Goal: Task Accomplishment & Management: Use online tool/utility

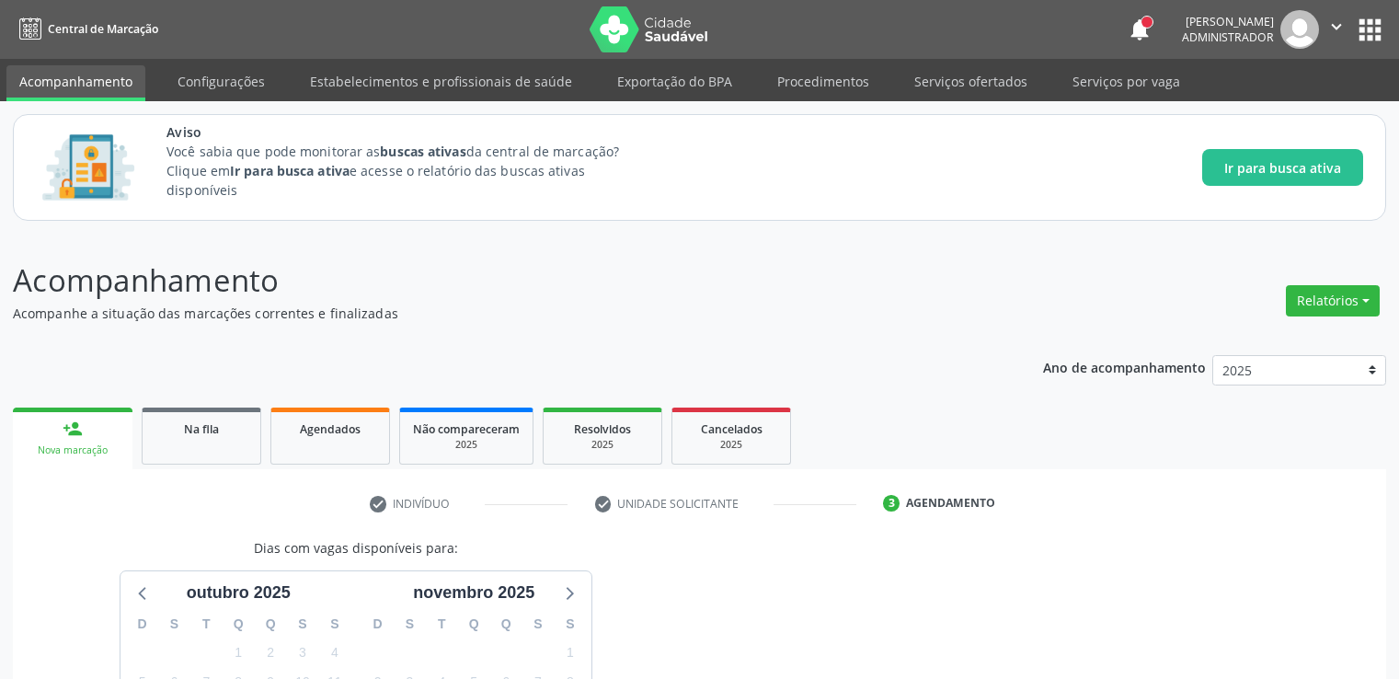
scroll to position [234, 0]
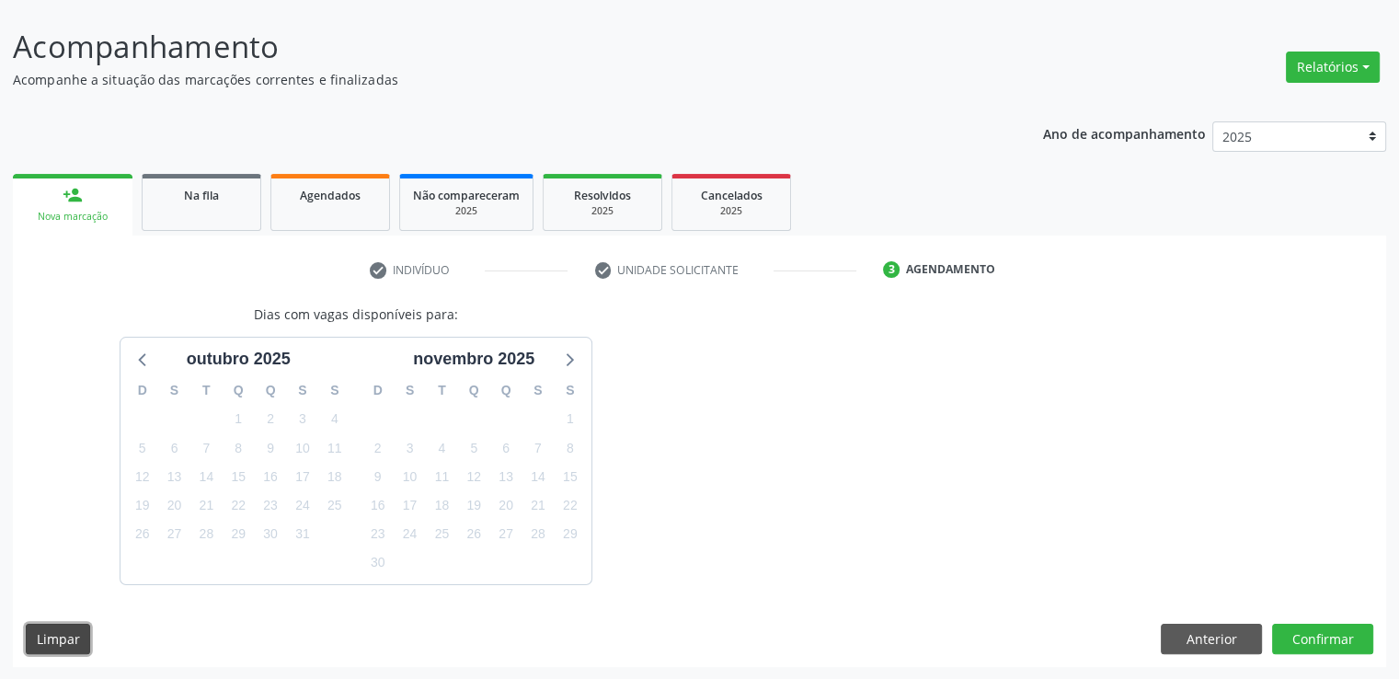
click at [70, 629] on button "Limpar" at bounding box center [58, 638] width 64 height 31
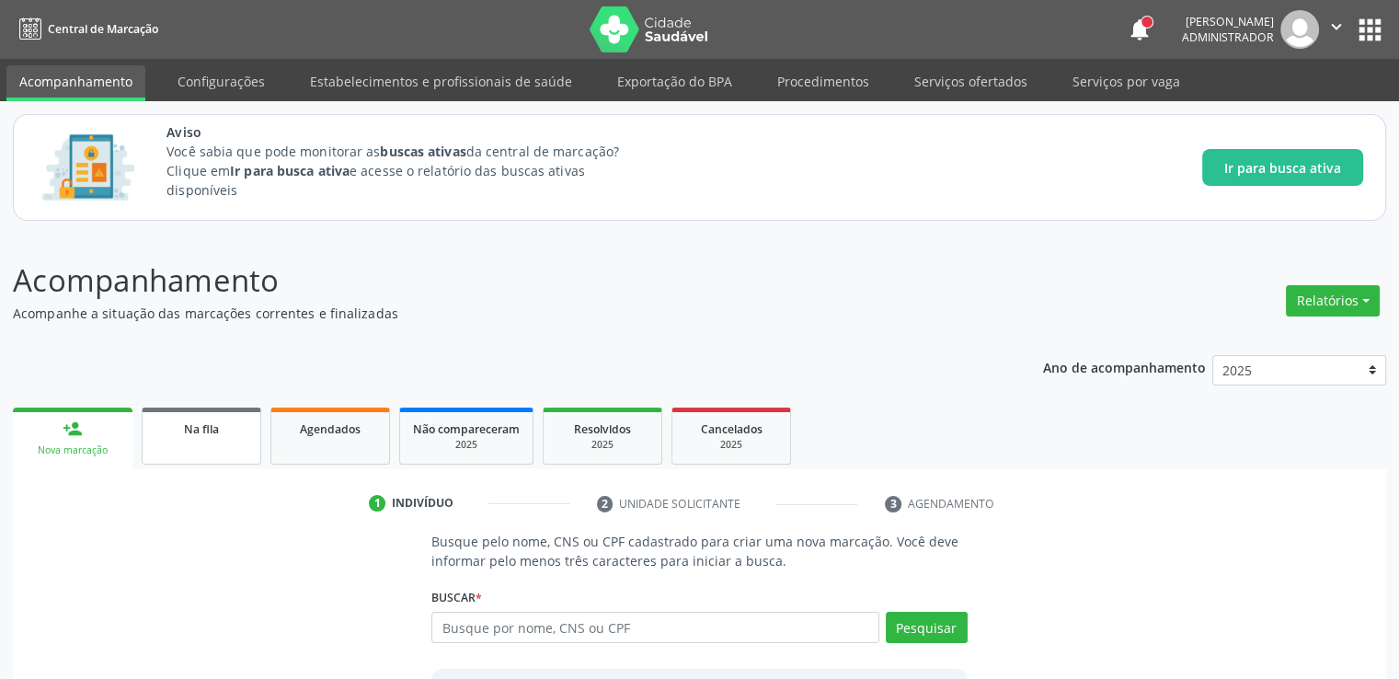
click at [190, 436] on div "Na fila" at bounding box center [201, 427] width 92 height 19
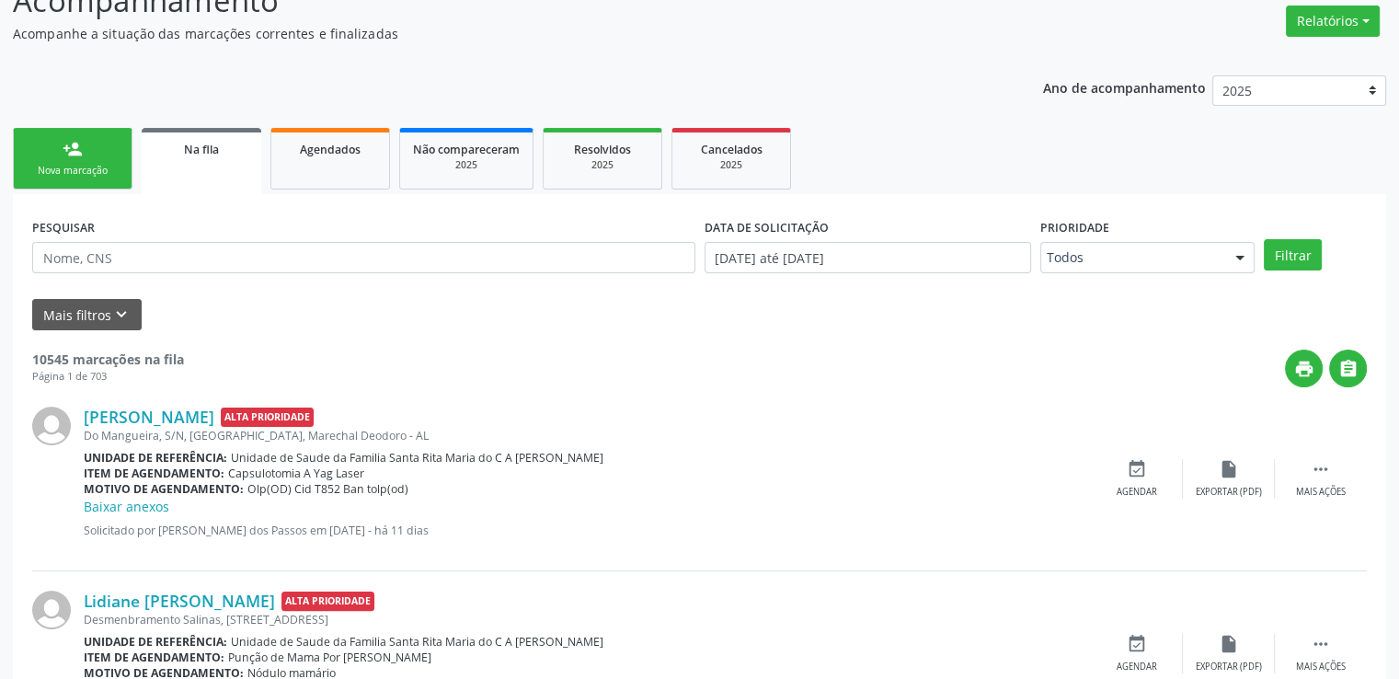
scroll to position [276, 0]
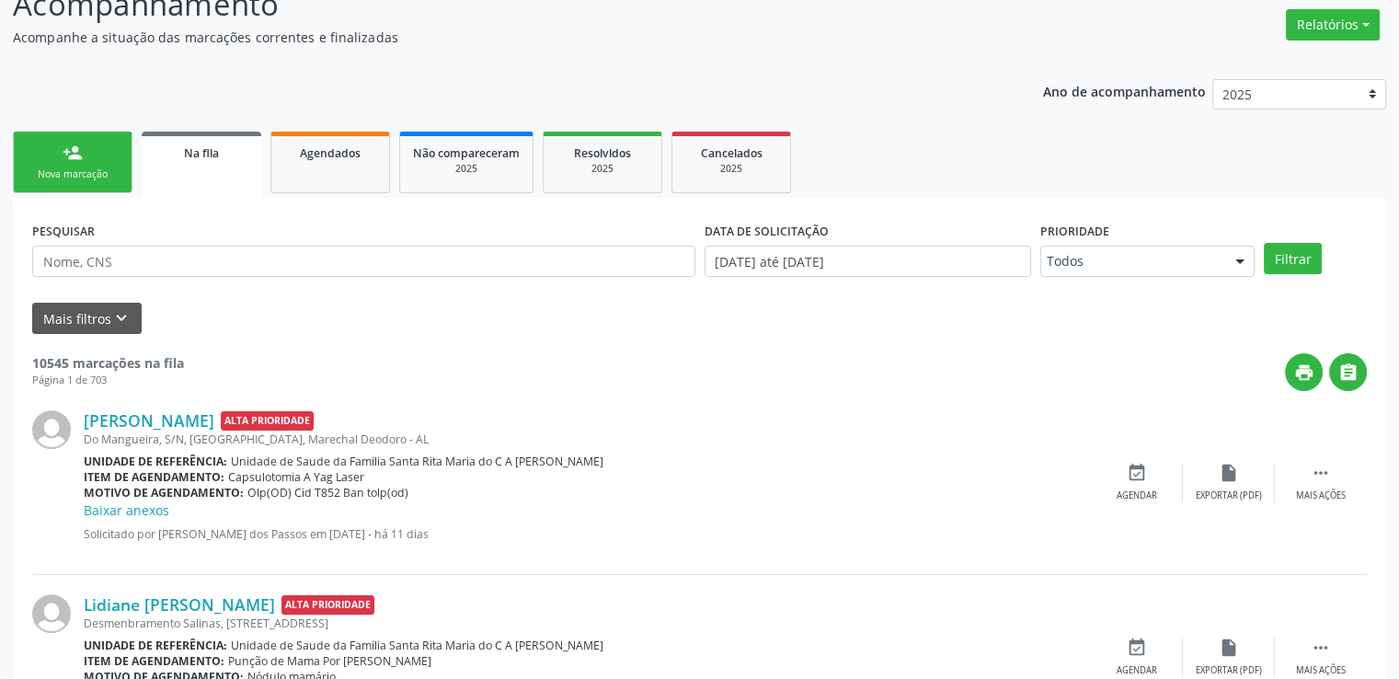
click at [75, 148] on div "person_add" at bounding box center [73, 153] width 20 height 20
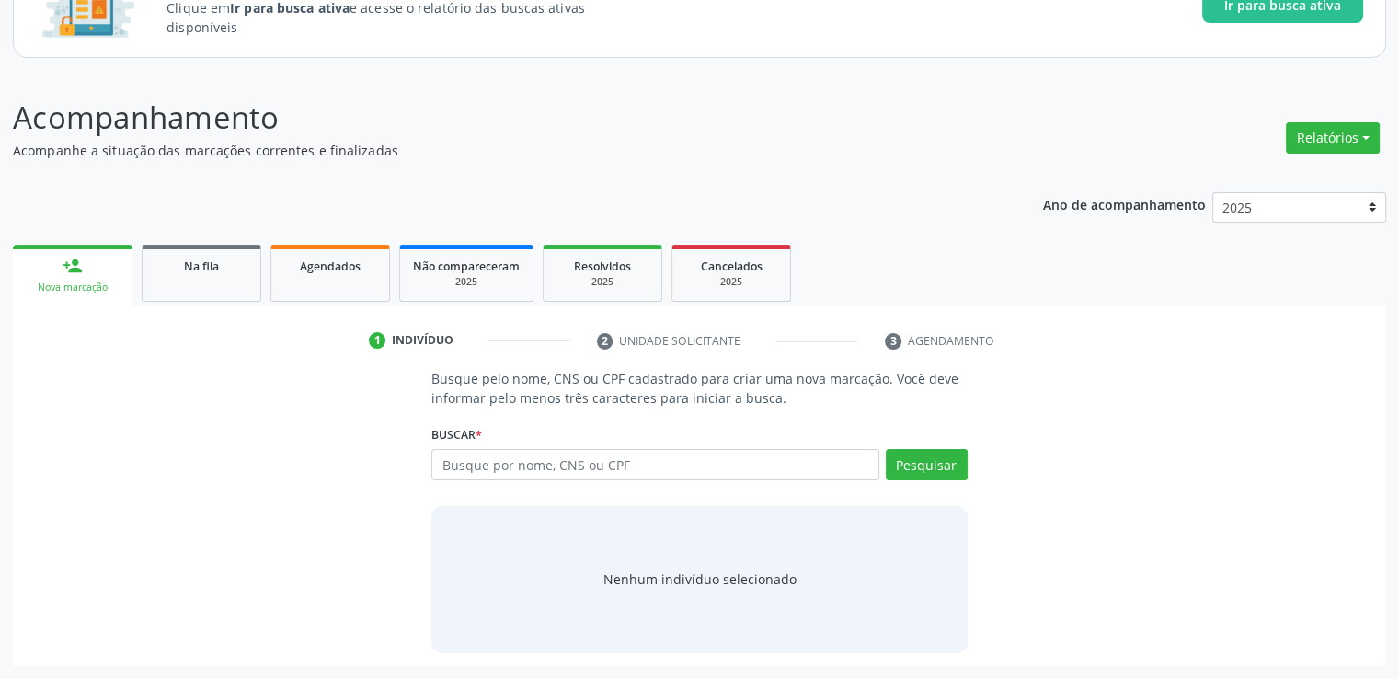
scroll to position [162, 0]
click at [645, 465] on input "text" at bounding box center [654, 465] width 447 height 31
click at [920, 464] on button "Pesquisar" at bounding box center [926, 465] width 82 height 31
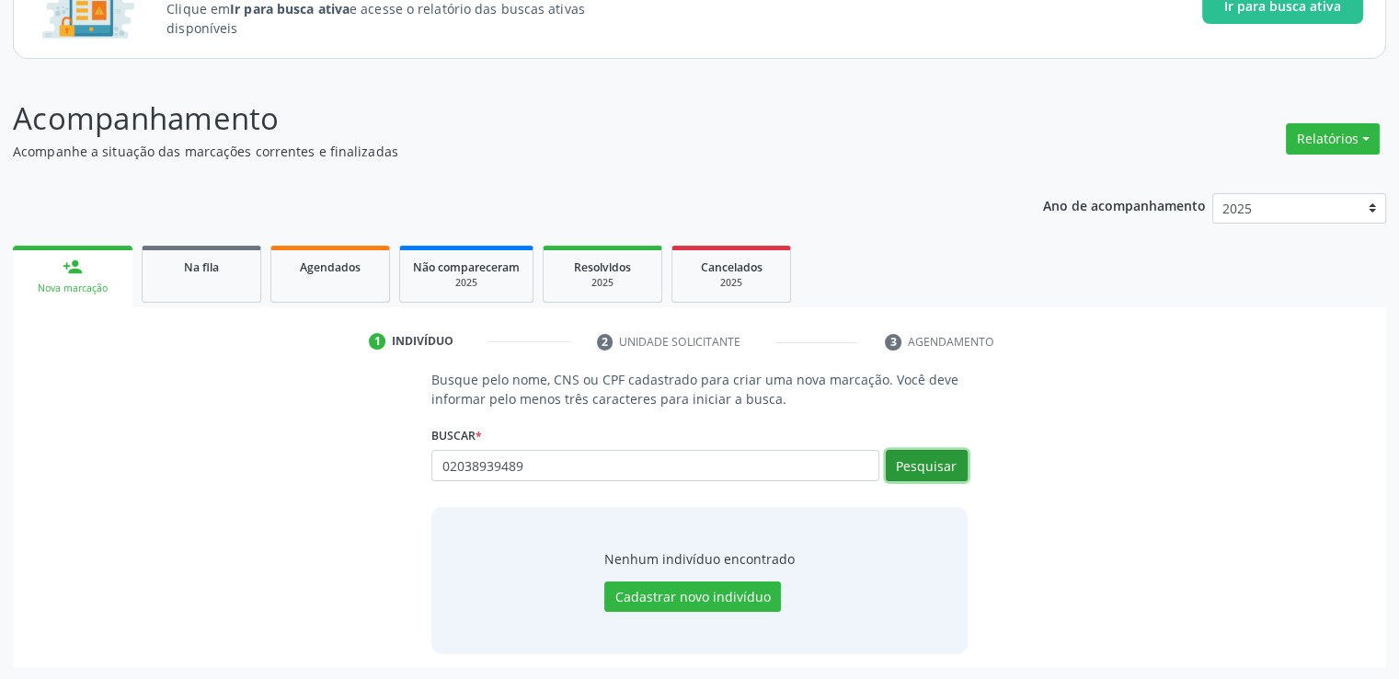
click at [937, 472] on button "Pesquisar" at bounding box center [926, 465] width 82 height 31
click at [950, 554] on div "Nenhum indivíduo encontrado Cadastrar novo indivíduo" at bounding box center [698, 580] width 535 height 147
click at [874, 126] on p "Acompanhamento" at bounding box center [493, 119] width 961 height 46
click at [588, 465] on input "02038939489" at bounding box center [654, 465] width 447 height 31
type input "0"
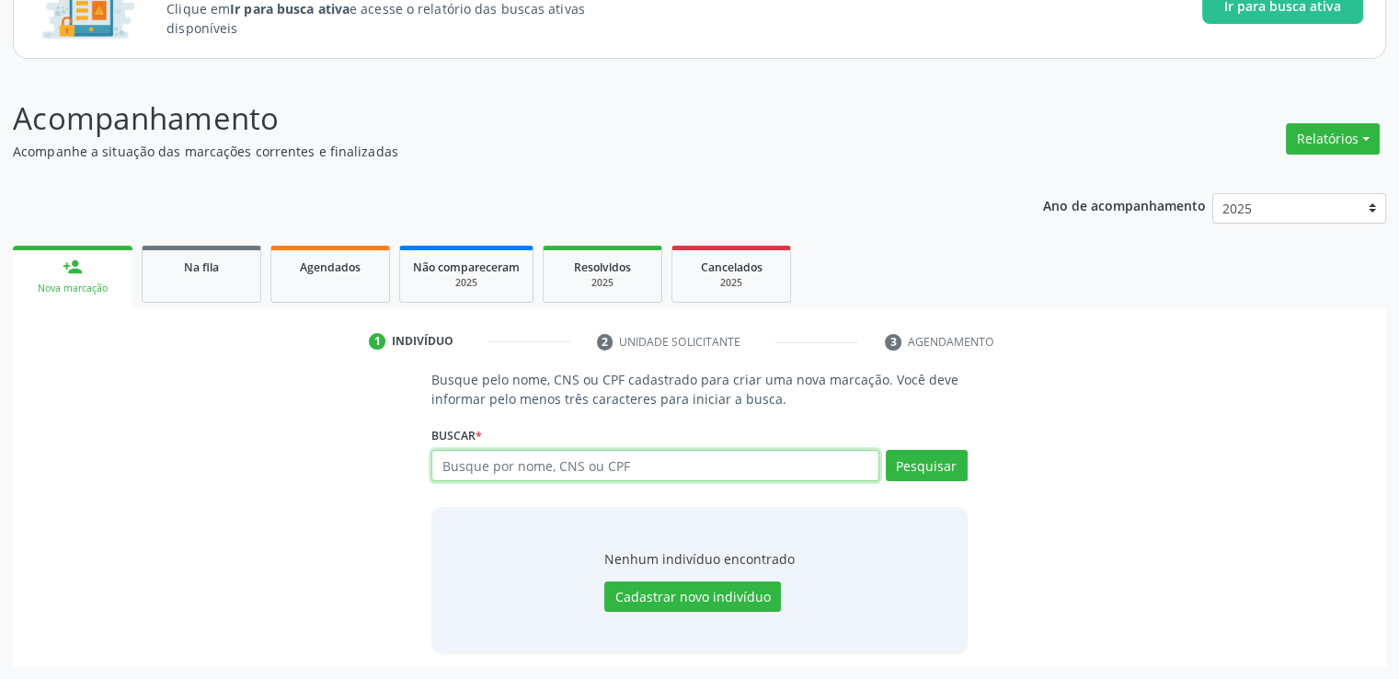
click at [596, 466] on input "text" at bounding box center [654, 465] width 447 height 31
type input "02038939489"
click at [956, 459] on button "Pesquisar" at bounding box center [926, 465] width 82 height 31
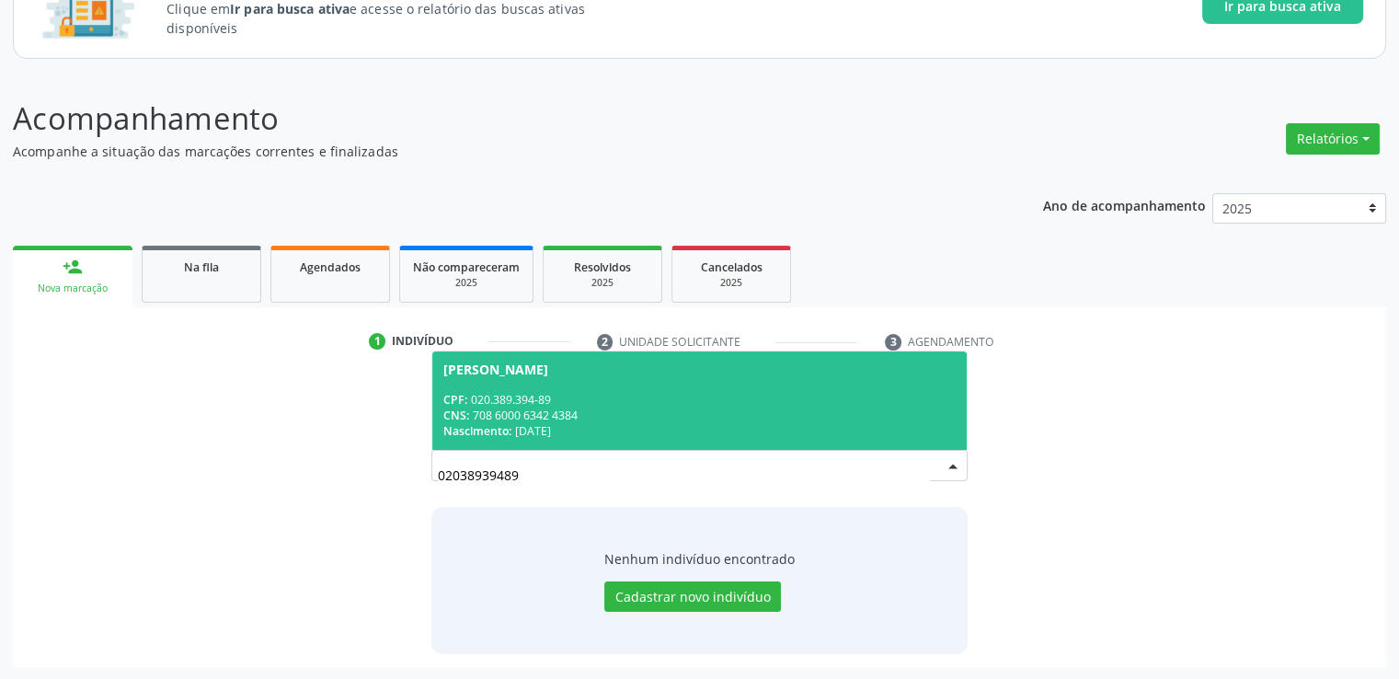
click at [824, 407] on div "CNS: 708 6000 6342 4384" at bounding box center [698, 415] width 511 height 16
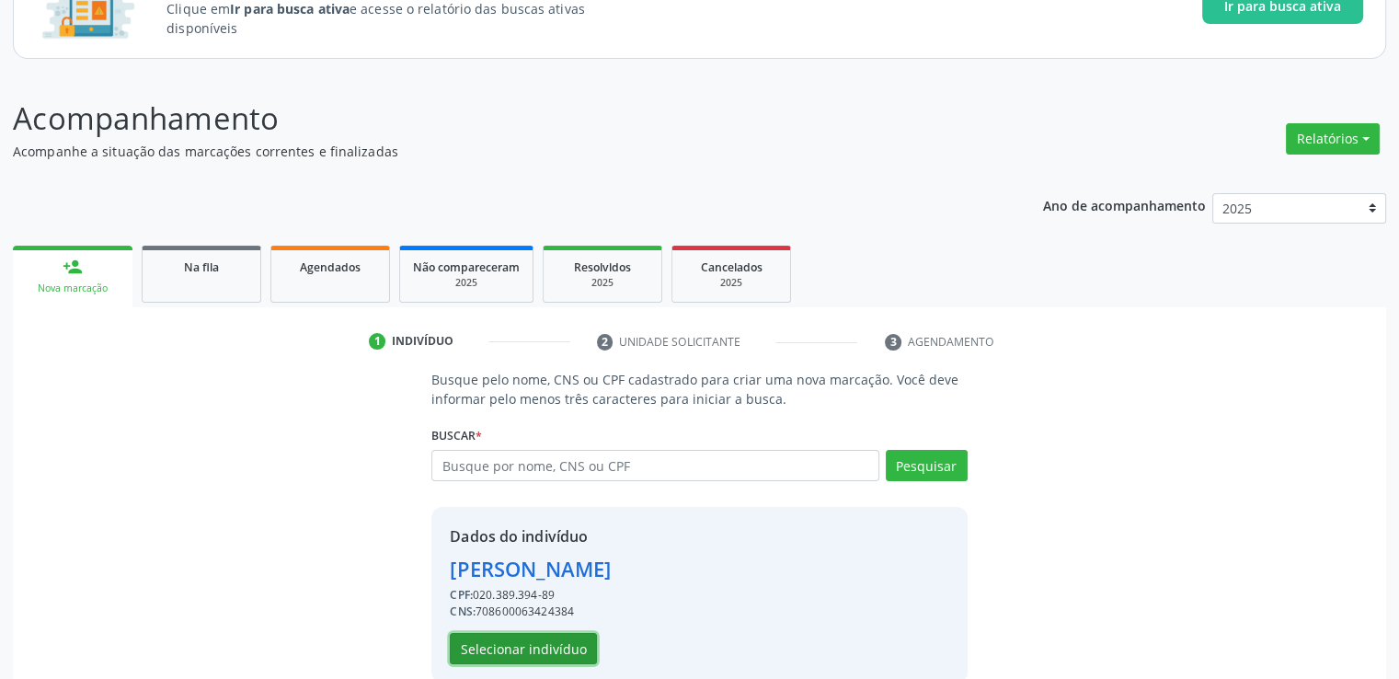
click at [549, 662] on button "Selecionar indivíduo" at bounding box center [523, 648] width 147 height 31
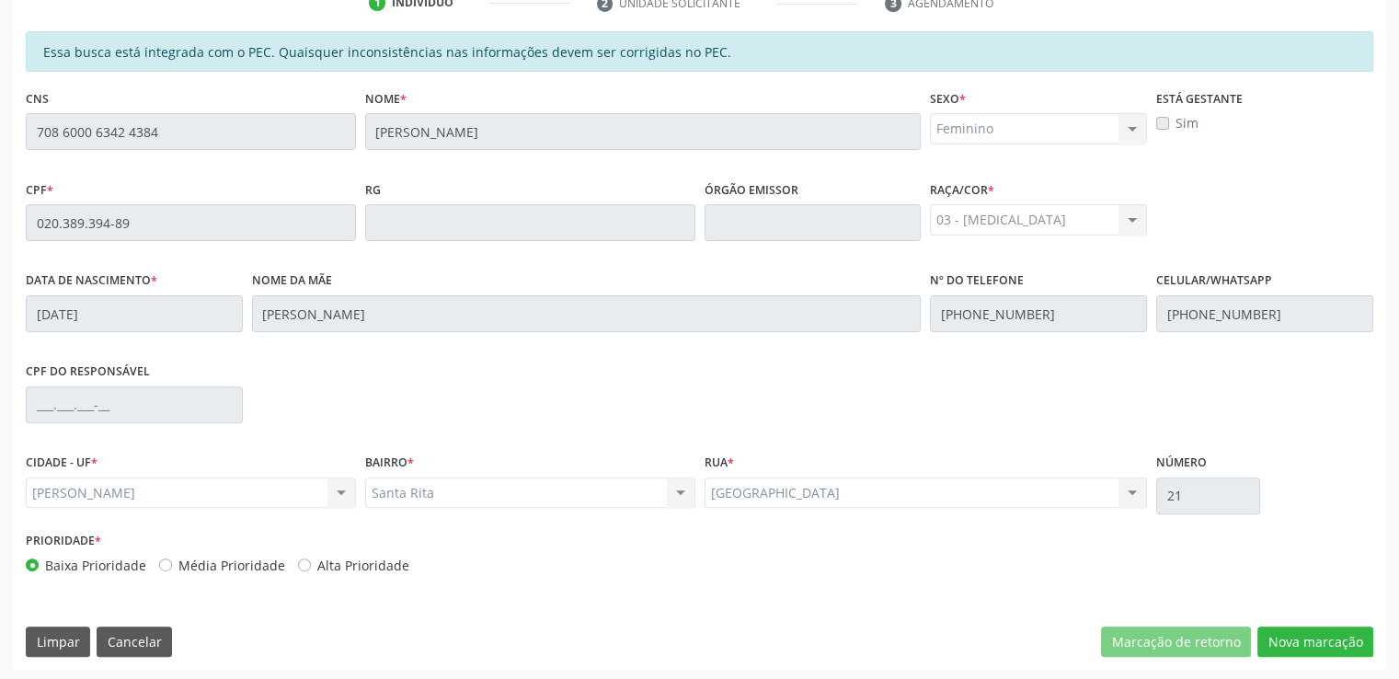
scroll to position [503, 0]
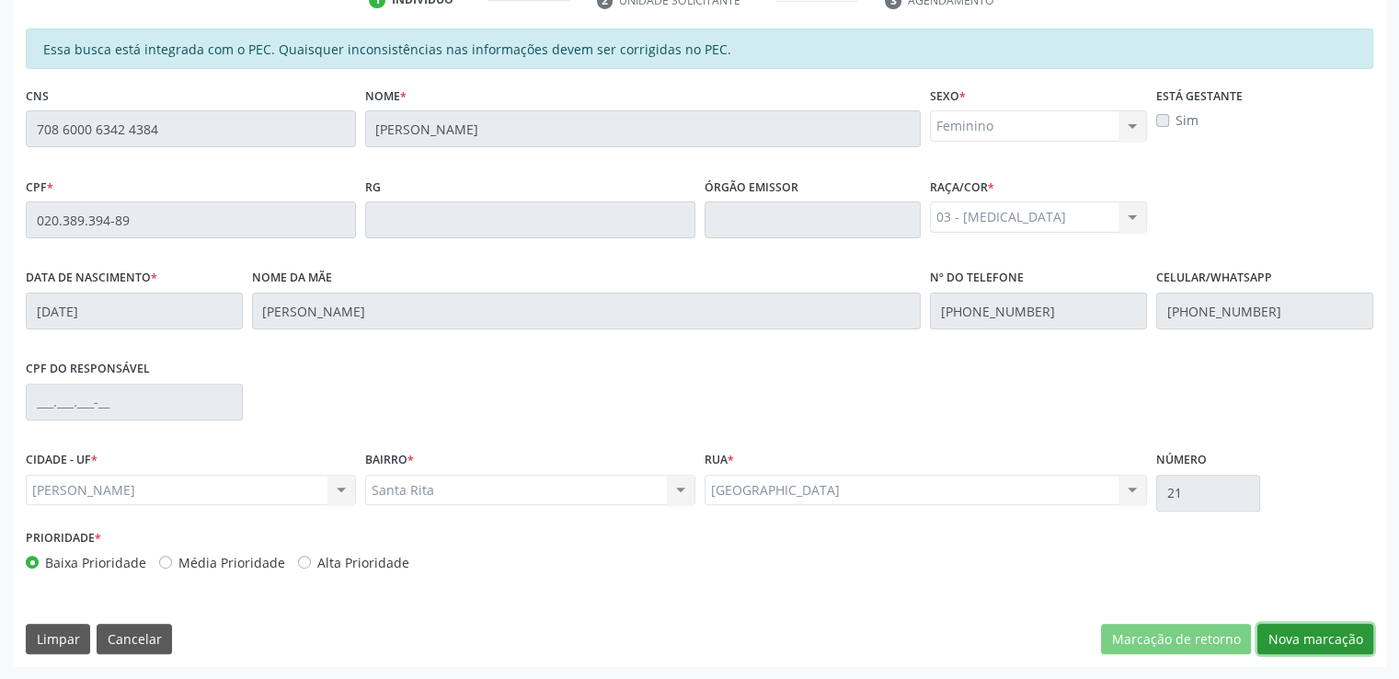
click at [1325, 634] on button "Nova marcação" at bounding box center [1315, 638] width 116 height 31
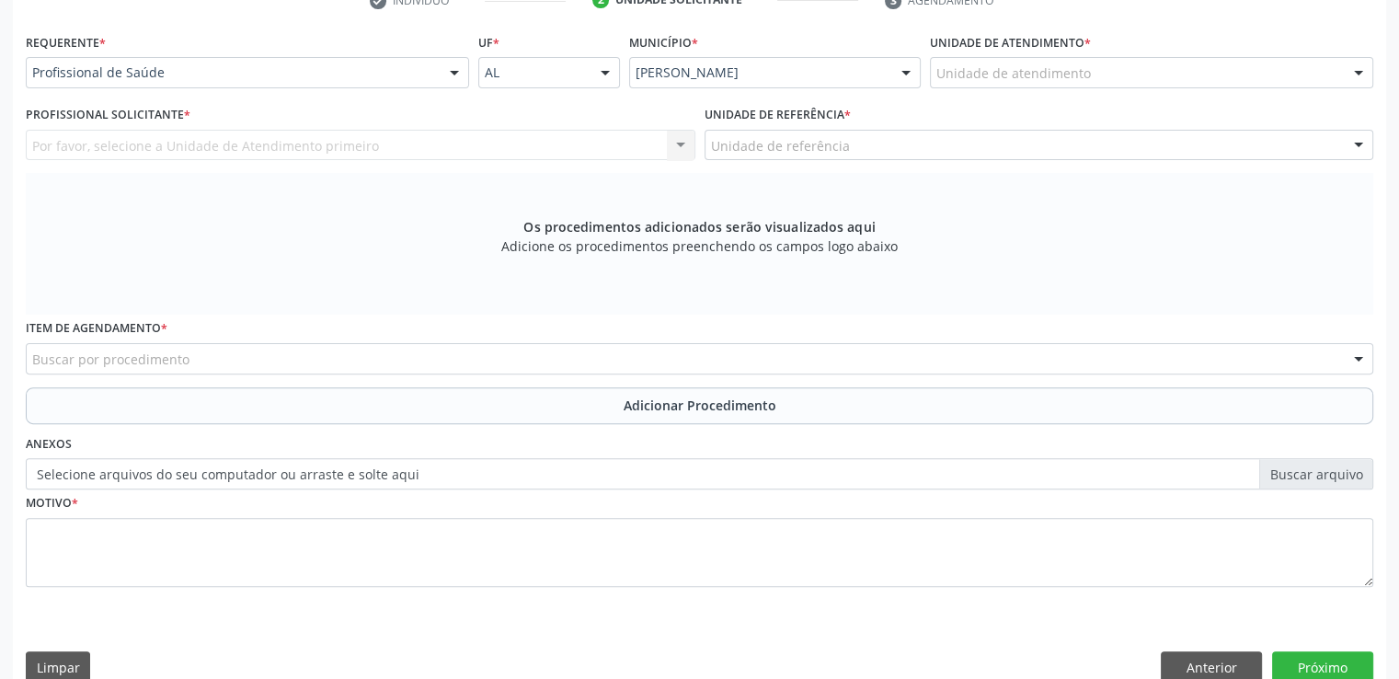
scroll to position [504, 0]
click at [1230, 74] on div at bounding box center [1151, 71] width 443 height 31
click at [1193, 180] on div "Os procedimentos adicionados serão visualizados aqui Adicione os procedimentos …" at bounding box center [699, 243] width 1347 height 142
click at [1207, 74] on div at bounding box center [1151, 71] width 443 height 31
click at [417, 154] on div "Por favor, selecione a Unidade de Atendimento primeiro Nenhum resultado encontr…" at bounding box center [360, 144] width 669 height 31
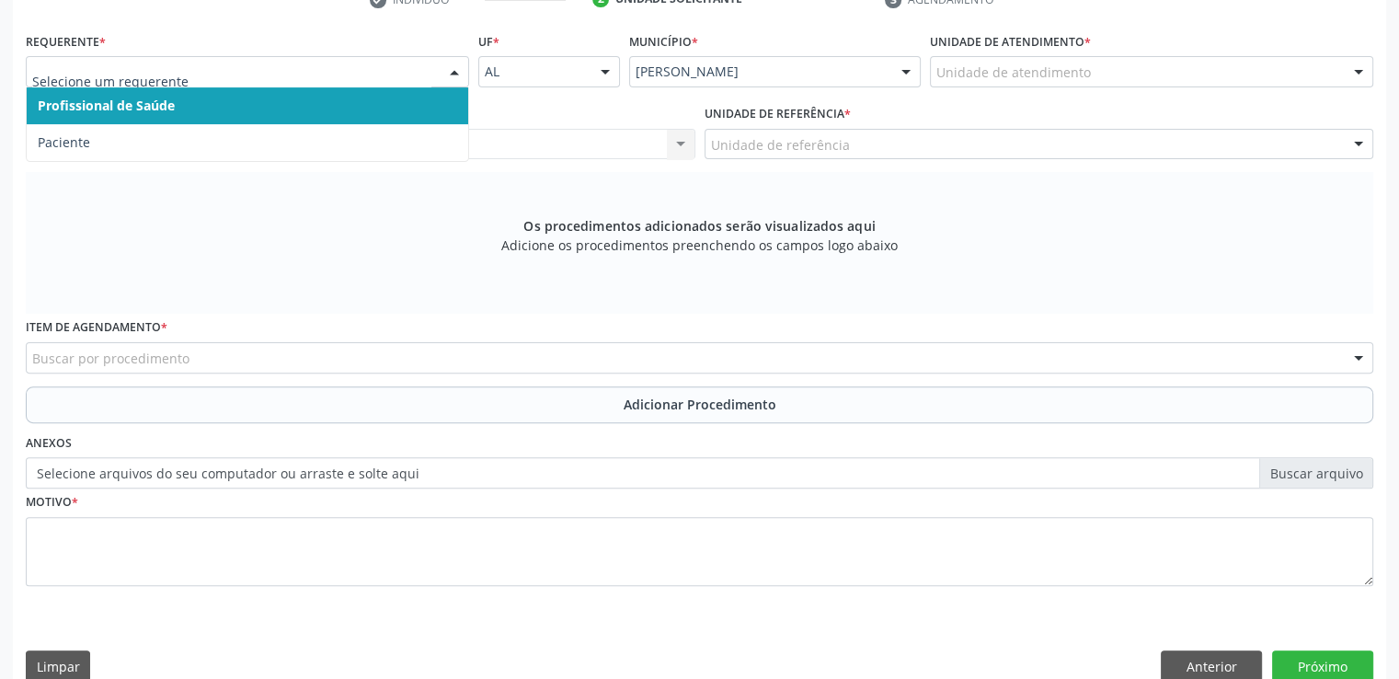
click at [277, 112] on span "Profissional de Saúde" at bounding box center [247, 105] width 441 height 37
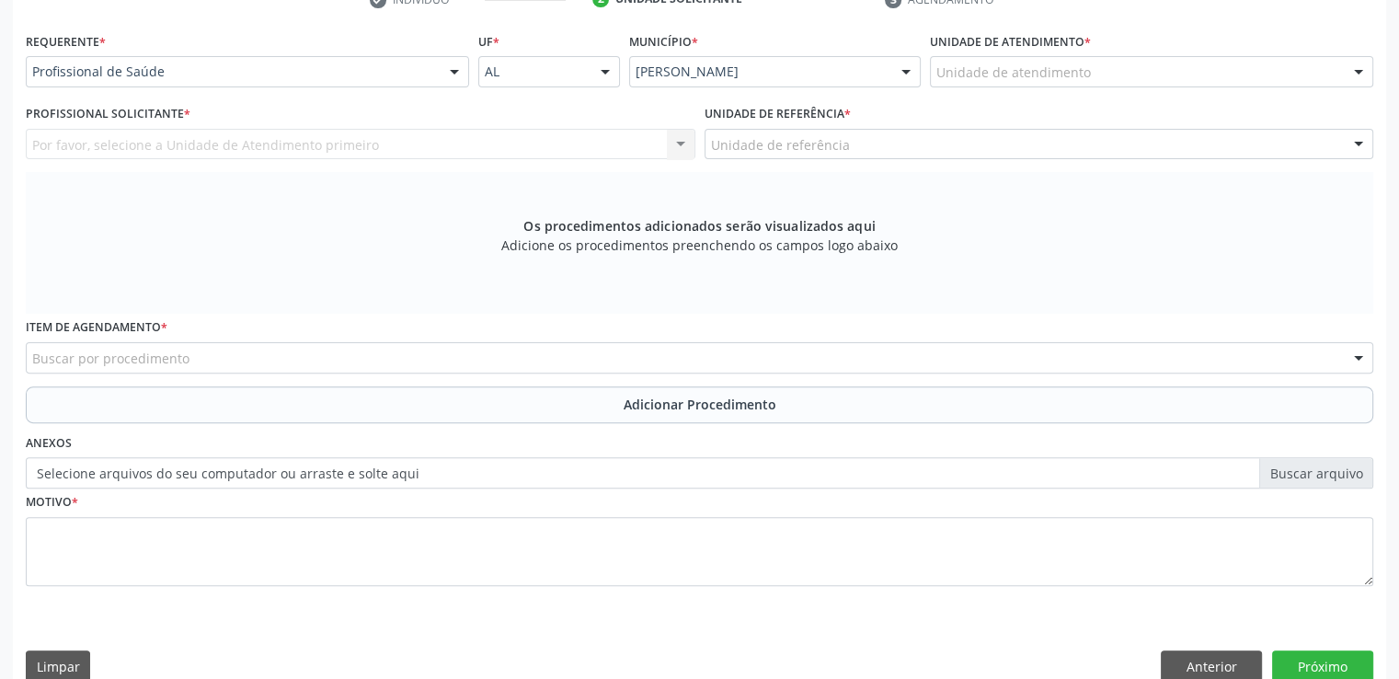
click at [1137, 79] on div "Unidade de atendimento" at bounding box center [1151, 71] width 443 height 31
click at [432, 140] on div "Por favor, selecione a Unidade de Atendimento primeiro Nenhum resultado encontr…" at bounding box center [360, 144] width 669 height 31
